Goal: Transaction & Acquisition: Purchase product/service

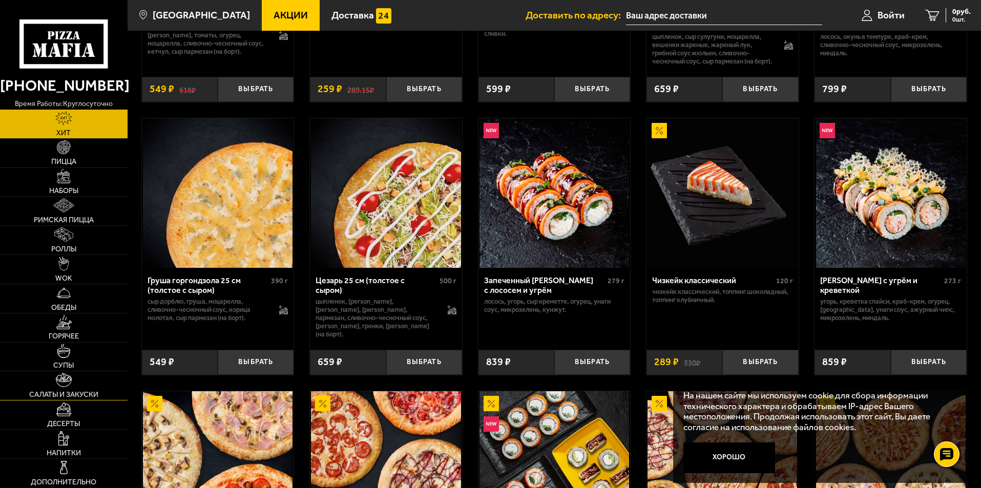
scroll to position [256, 0]
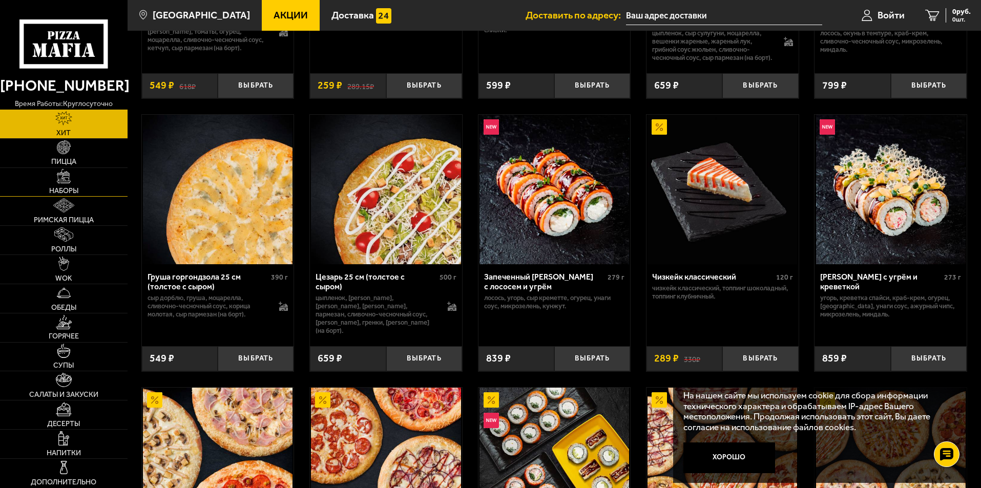
click at [105, 183] on link "Наборы" at bounding box center [64, 182] width 128 height 29
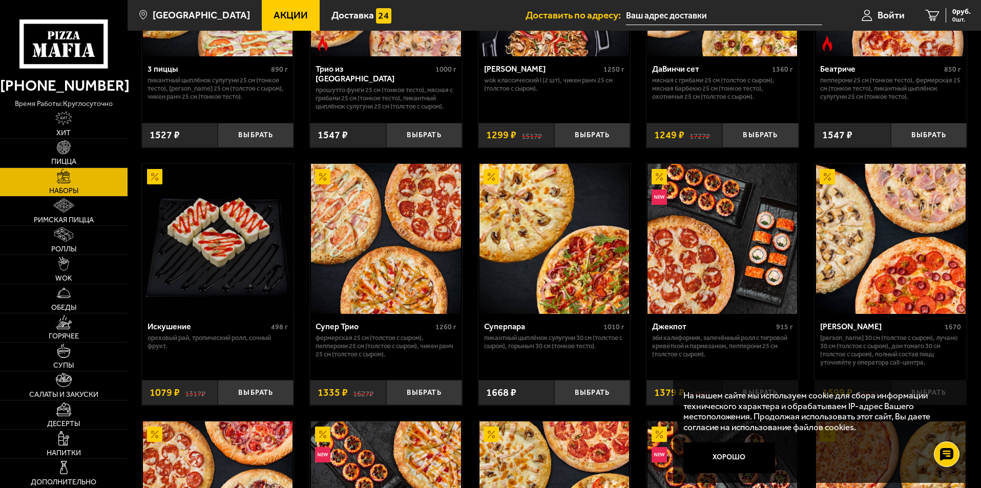
scroll to position [461, 0]
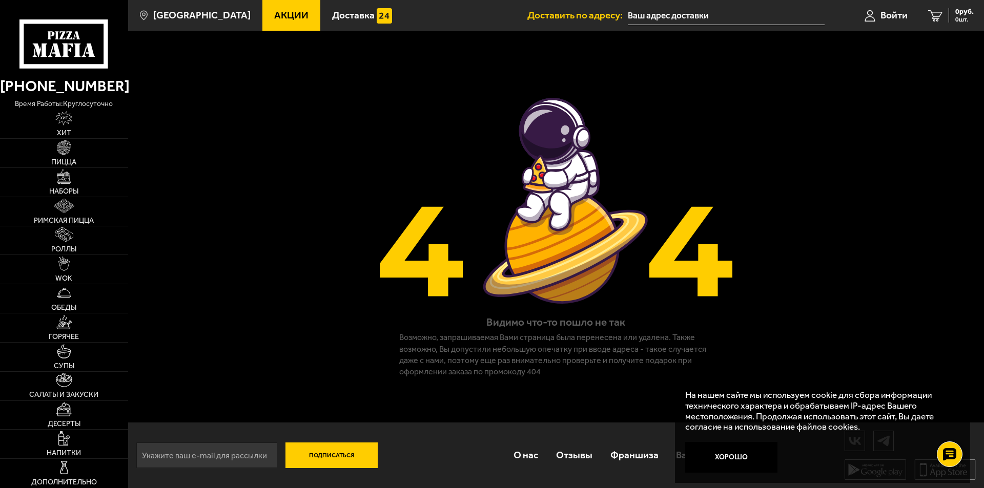
click at [274, 15] on span "Акции" at bounding box center [291, 15] width 34 height 10
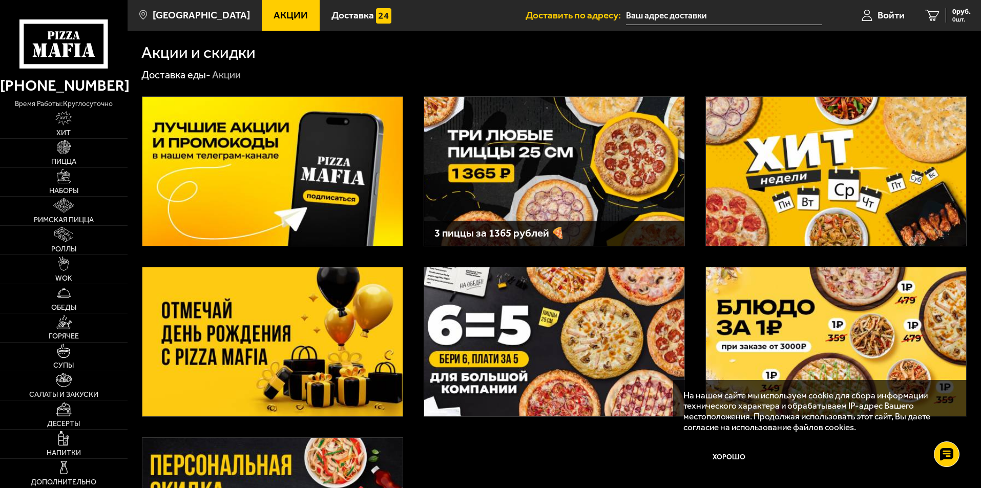
click at [806, 191] on img at bounding box center [836, 171] width 260 height 149
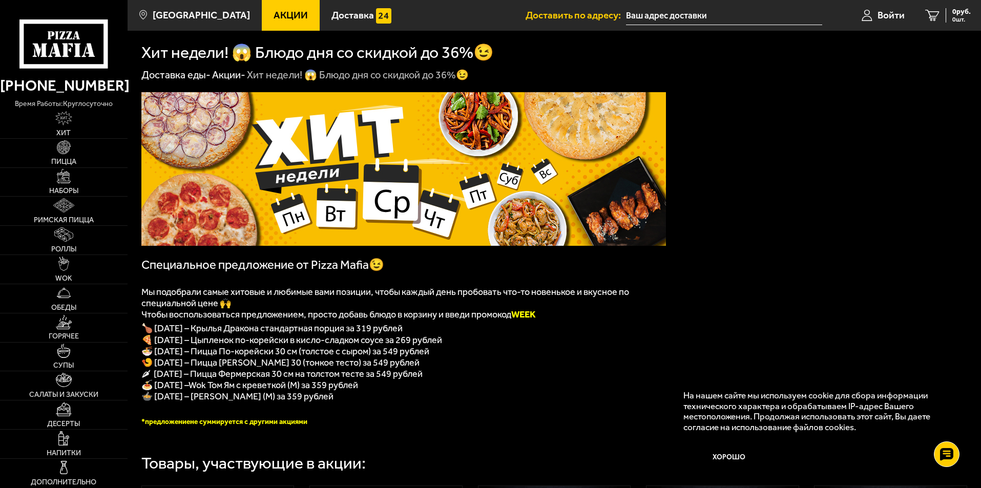
click at [364, 380] on span "🌶 Пятница – Пицца Фермерская 30 см на толстом тесте за 549 рублей" at bounding box center [281, 373] width 281 height 11
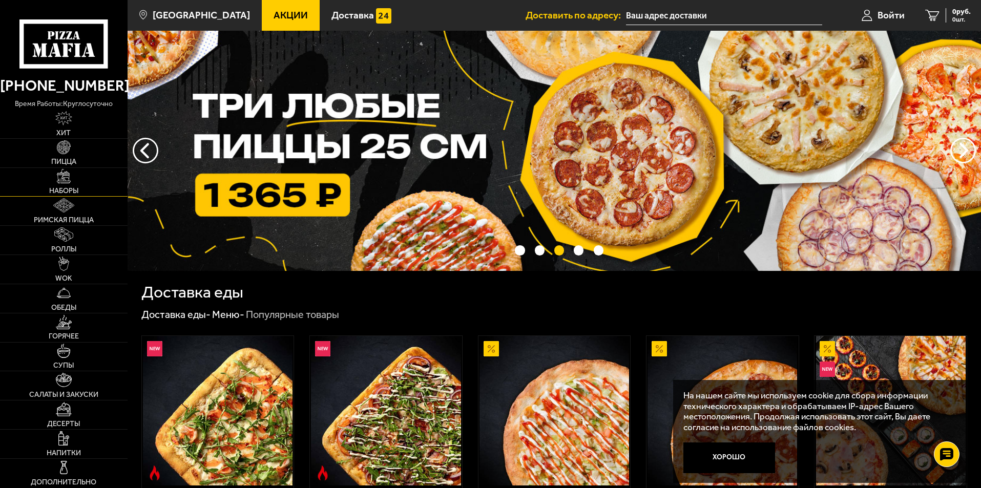
click at [75, 191] on span "Наборы" at bounding box center [63, 191] width 29 height 7
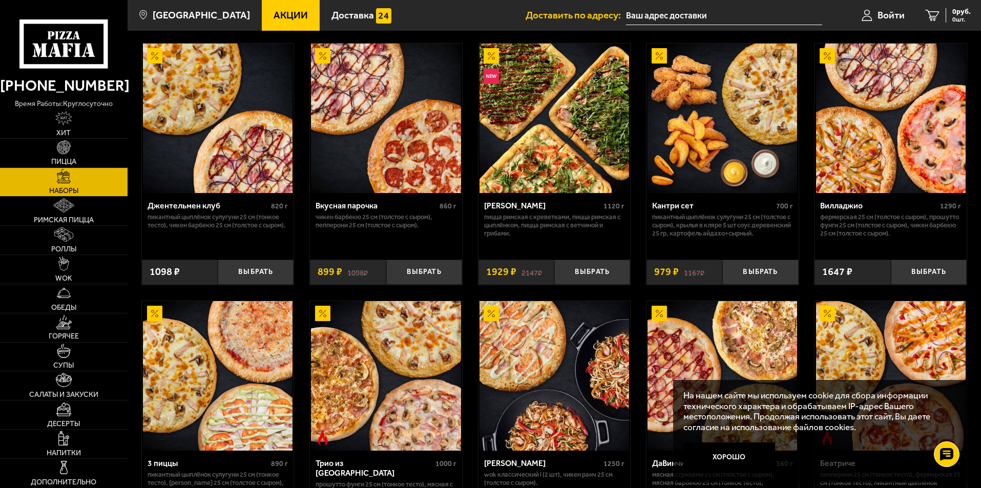
scroll to position [51, 0]
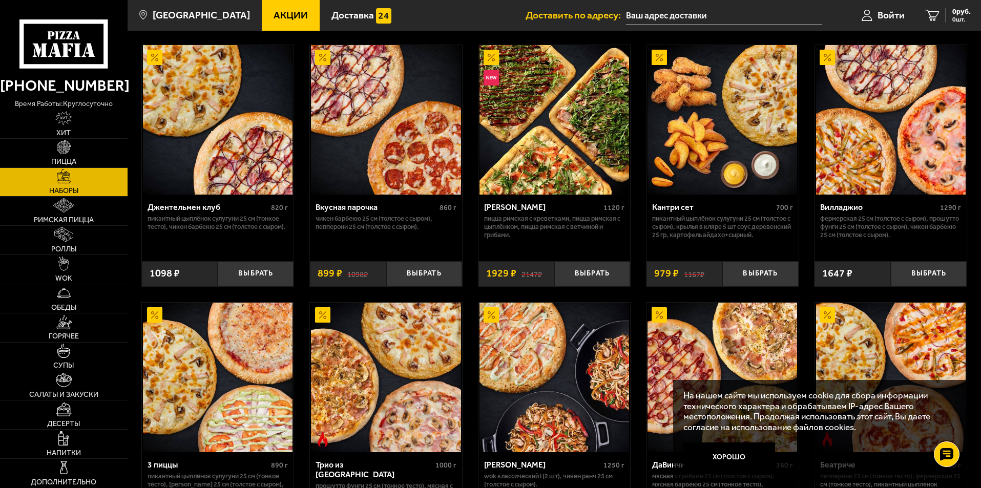
click at [336, 207] on div "Вкусная парочка" at bounding box center [376, 207] width 121 height 10
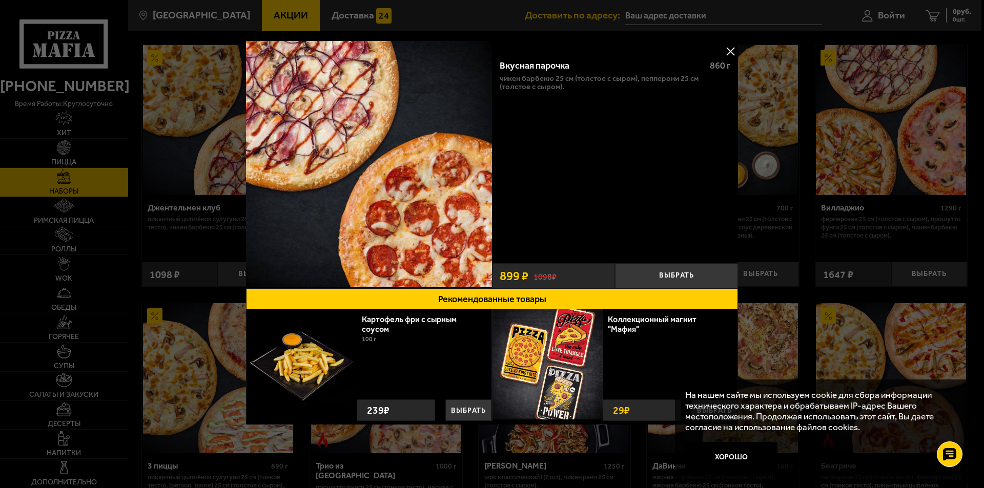
click at [728, 51] on button at bounding box center [729, 51] width 15 height 15
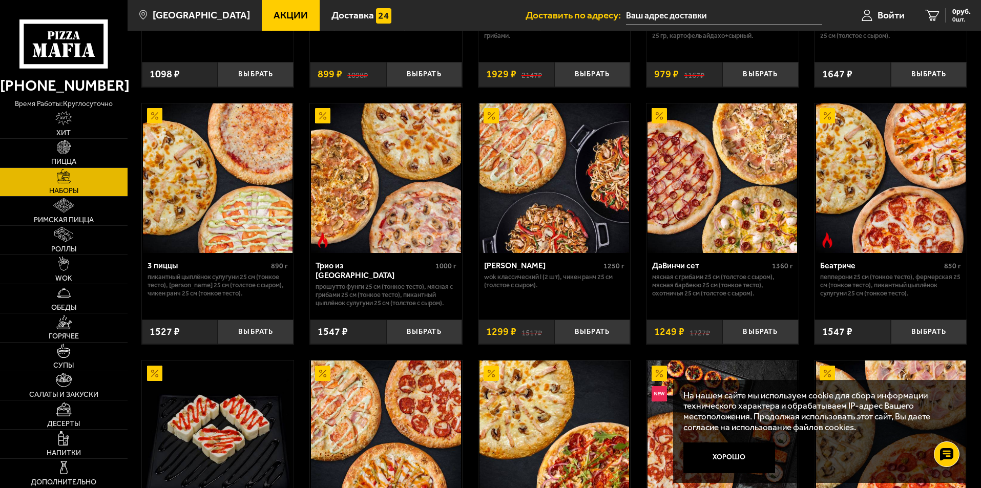
scroll to position [256, 0]
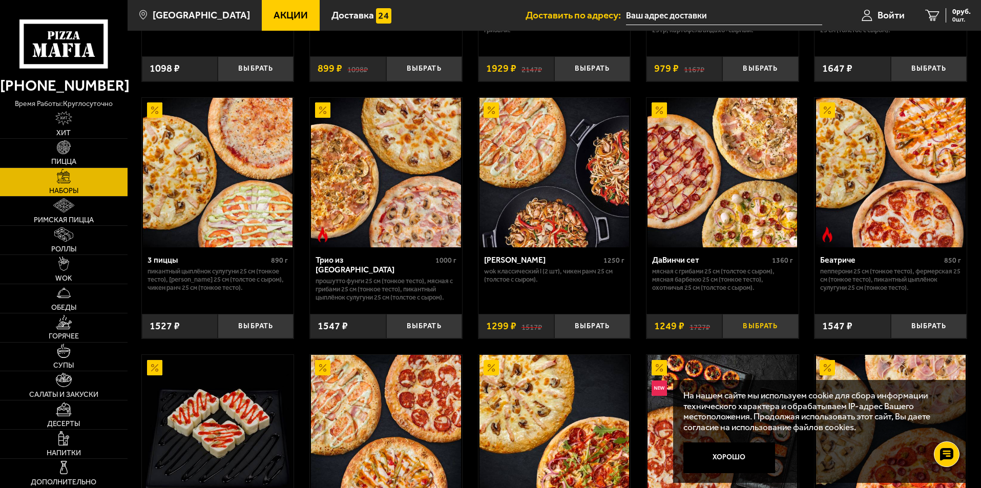
click at [757, 326] on button "Выбрать" at bounding box center [760, 326] width 76 height 25
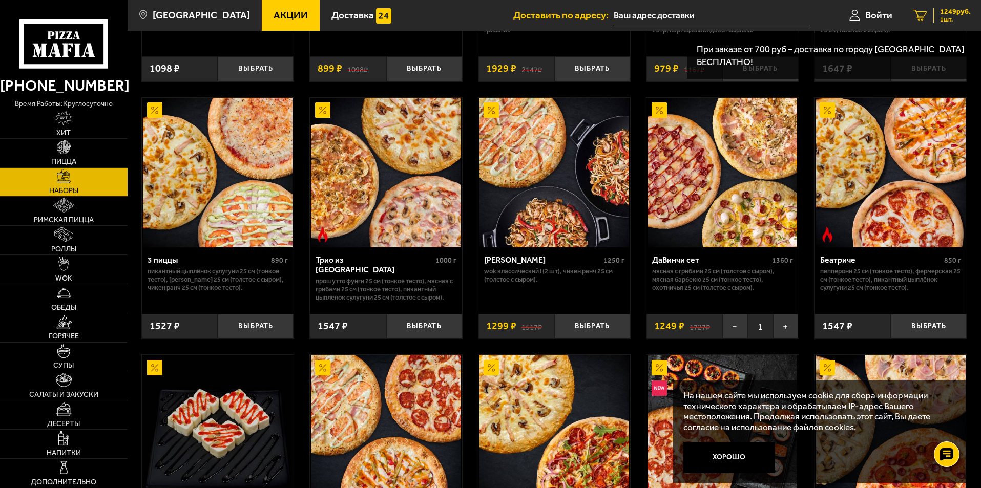
click at [945, 11] on span "1249 руб." at bounding box center [955, 11] width 31 height 7
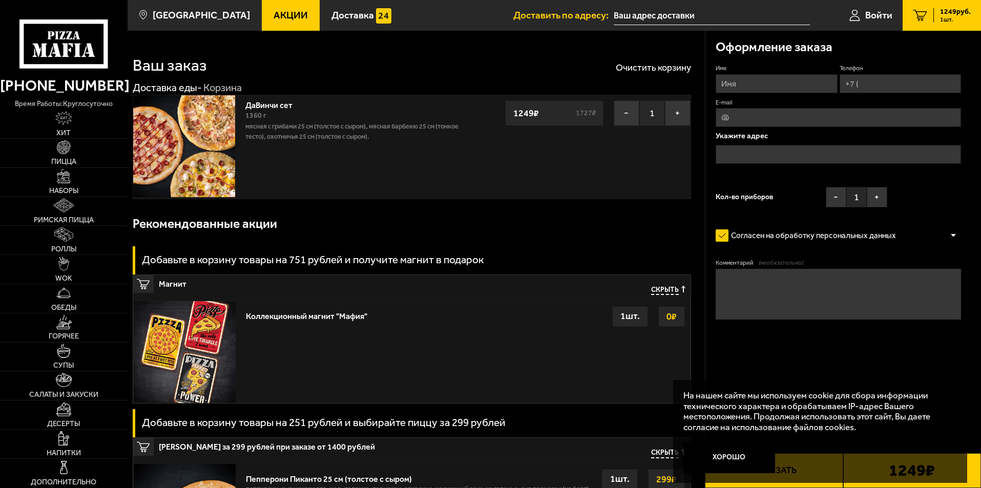
click at [719, 235] on label "Согласен на обработку персональных данных" at bounding box center [811, 235] width 191 height 20
click at [0, 0] on input "Согласен на обработку персональных данных" at bounding box center [0, 0] width 0 height 0
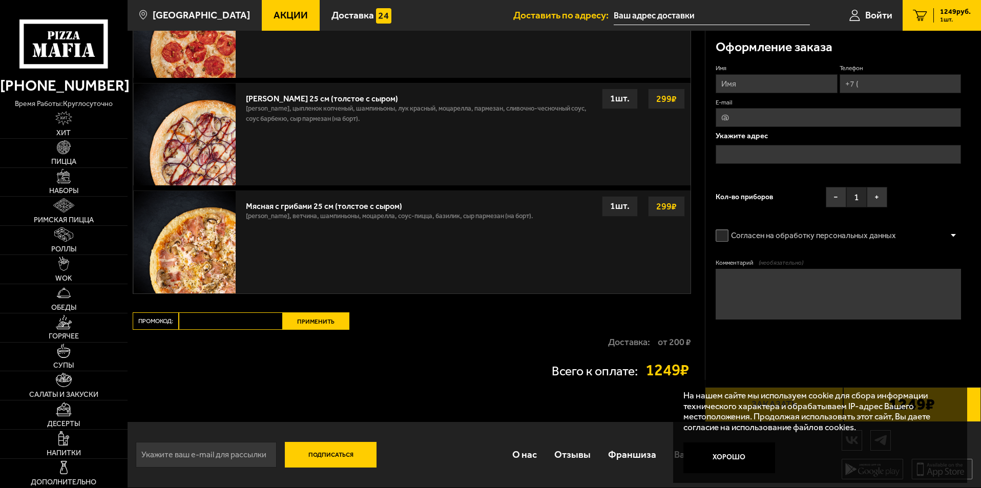
scroll to position [490, 0]
click at [232, 321] on input "Промокод:" at bounding box center [231, 321] width 104 height 17
paste input "START14"
type input "START14"
click at [318, 322] on button "Применить" at bounding box center [316, 321] width 67 height 17
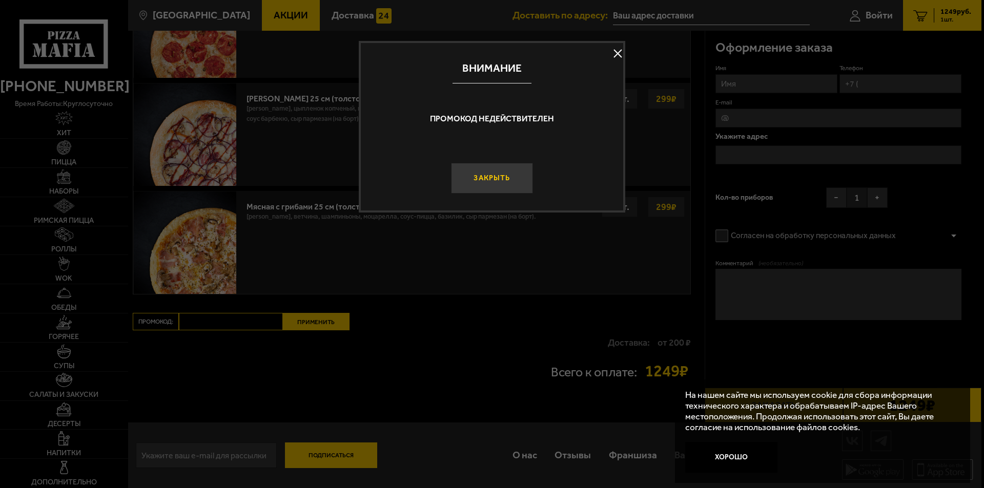
click at [482, 176] on button "Закрыть" at bounding box center [492, 178] width 82 height 31
